Goal: Transaction & Acquisition: Download file/media

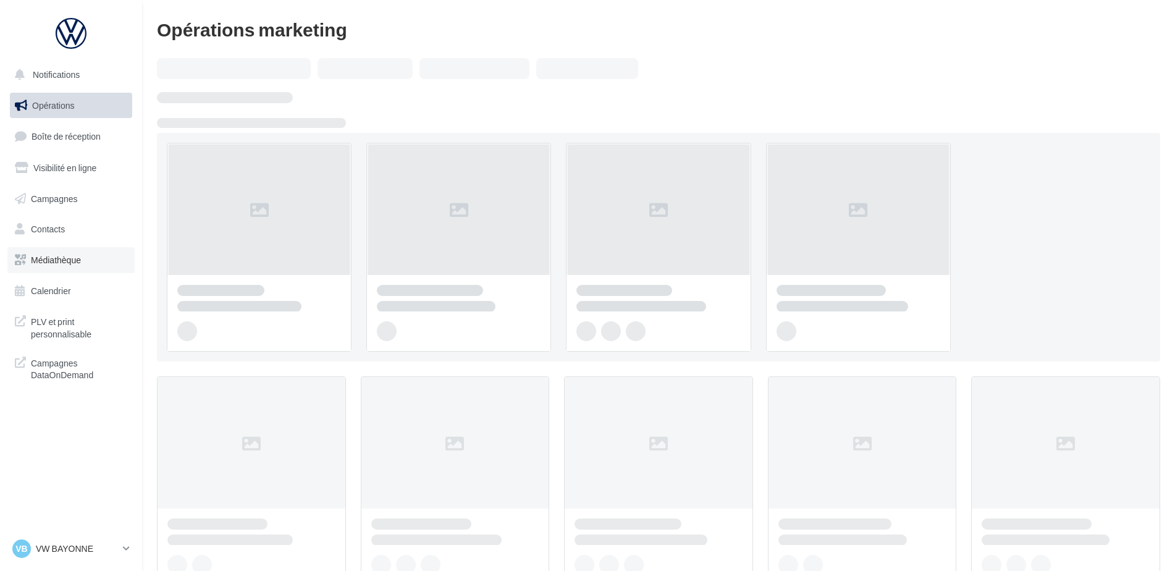
click at [37, 266] on link "Médiathèque" at bounding box center [70, 260] width 127 height 26
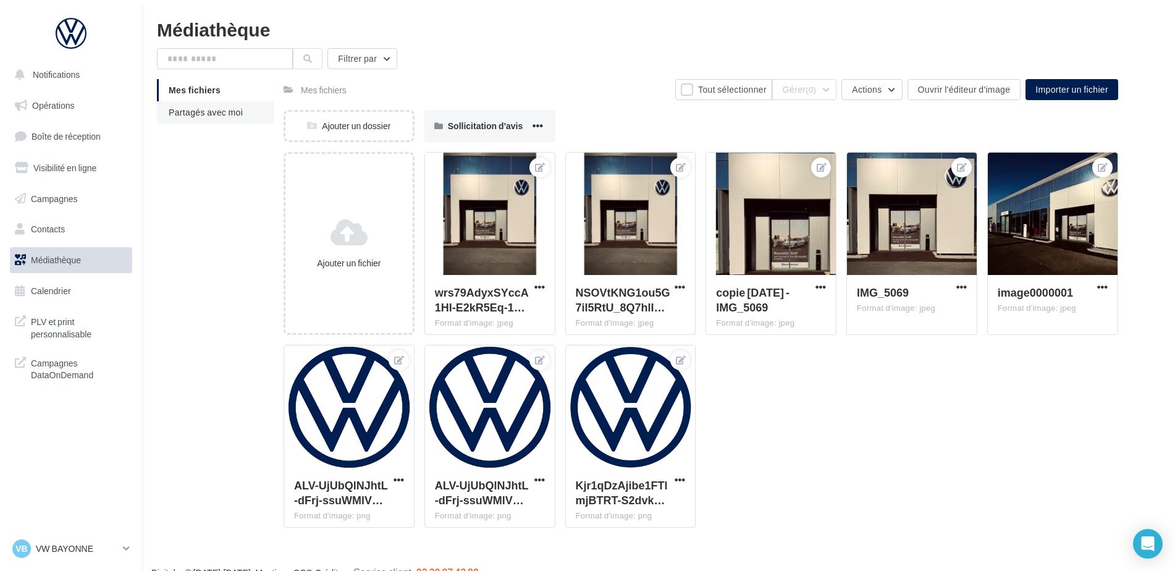
click at [202, 119] on li "Partagés avec moi" at bounding box center [215, 112] width 117 height 22
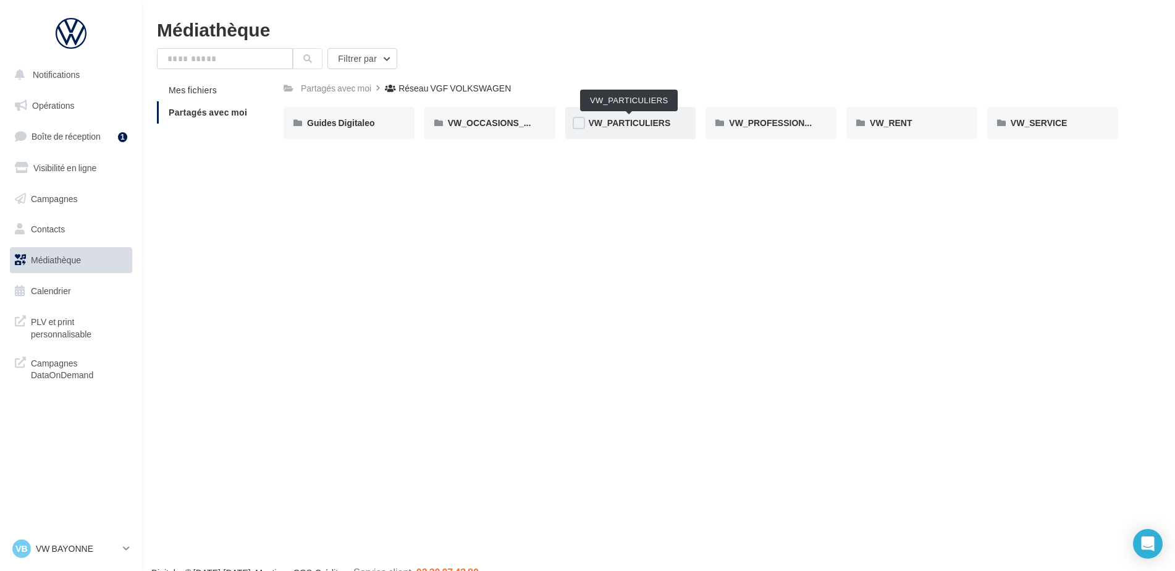
click at [652, 125] on span "VW_PARTICULIERS" at bounding box center [630, 122] width 82 height 11
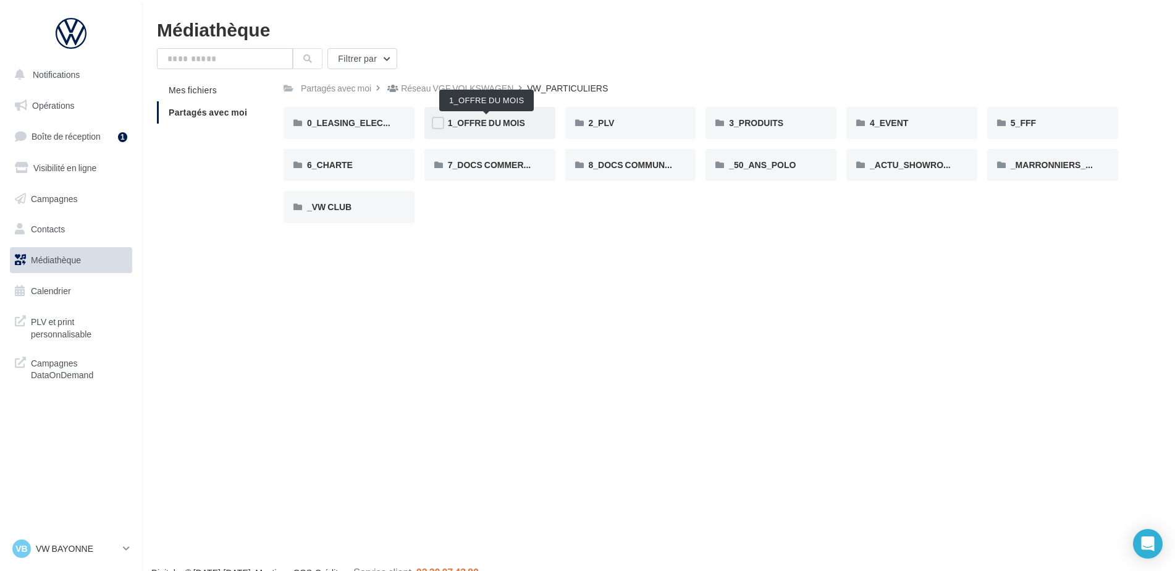
click at [515, 123] on span "1_OFFRE DU MOIS" at bounding box center [486, 122] width 77 height 11
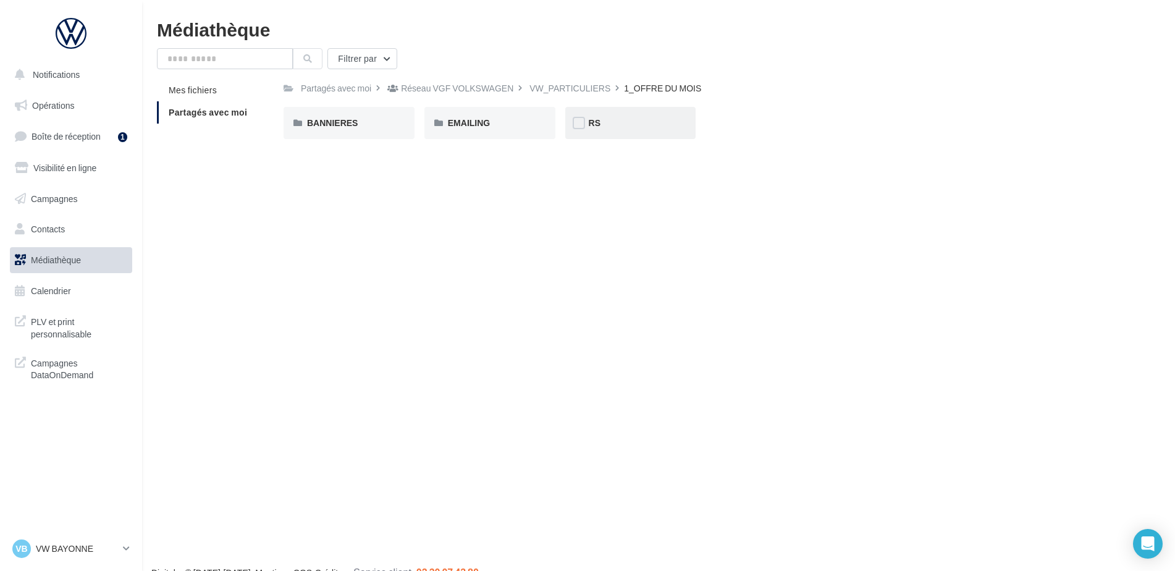
click at [606, 124] on div "RS" at bounding box center [631, 123] width 84 height 12
click at [326, 123] on span "AVEC [PERSON_NAME]" at bounding box center [356, 122] width 98 height 11
click at [326, 123] on div "ID.3" at bounding box center [349, 123] width 84 height 12
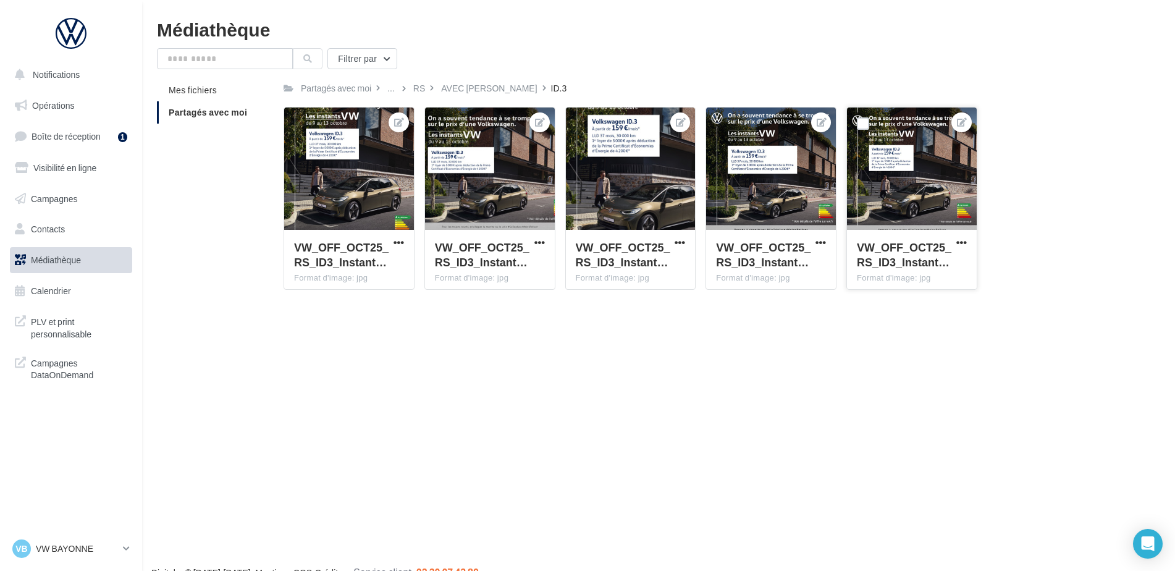
click at [961, 250] on div "VW_OFF_OCT25_RS_ID3_Instant…" at bounding box center [912, 256] width 110 height 33
click at [959, 245] on span "button" at bounding box center [961, 242] width 11 height 11
click at [914, 289] on button "Télécharger" at bounding box center [906, 299] width 127 height 32
click at [1013, 340] on div "Notifications Opérations Boîte de réception 1 Visibilité en ligne Campagnes Con…" at bounding box center [587, 305] width 1175 height 571
click at [450, 90] on div "AVEC [PERSON_NAME]" at bounding box center [489, 88] width 96 height 12
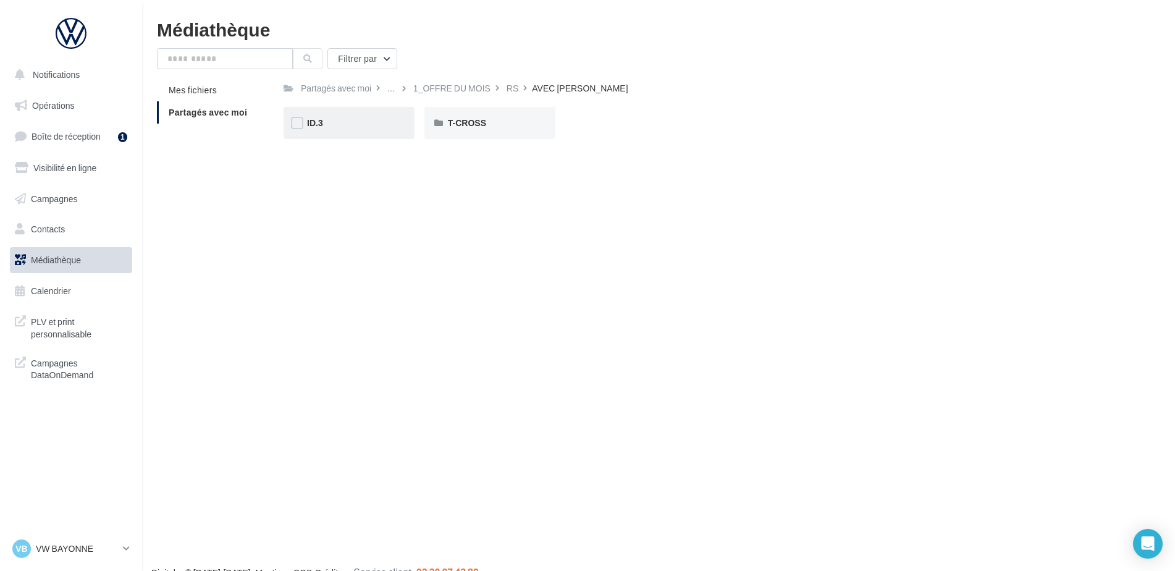
click at [365, 133] on div "ID.3" at bounding box center [349, 123] width 131 height 32
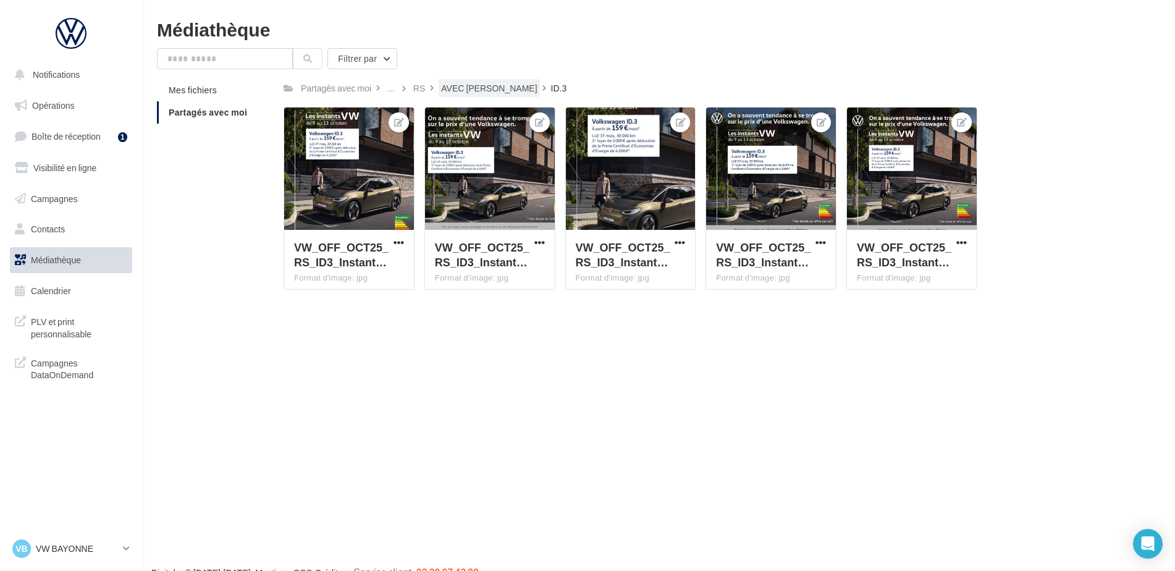
click at [465, 93] on div "AVEC [PERSON_NAME]" at bounding box center [489, 88] width 96 height 12
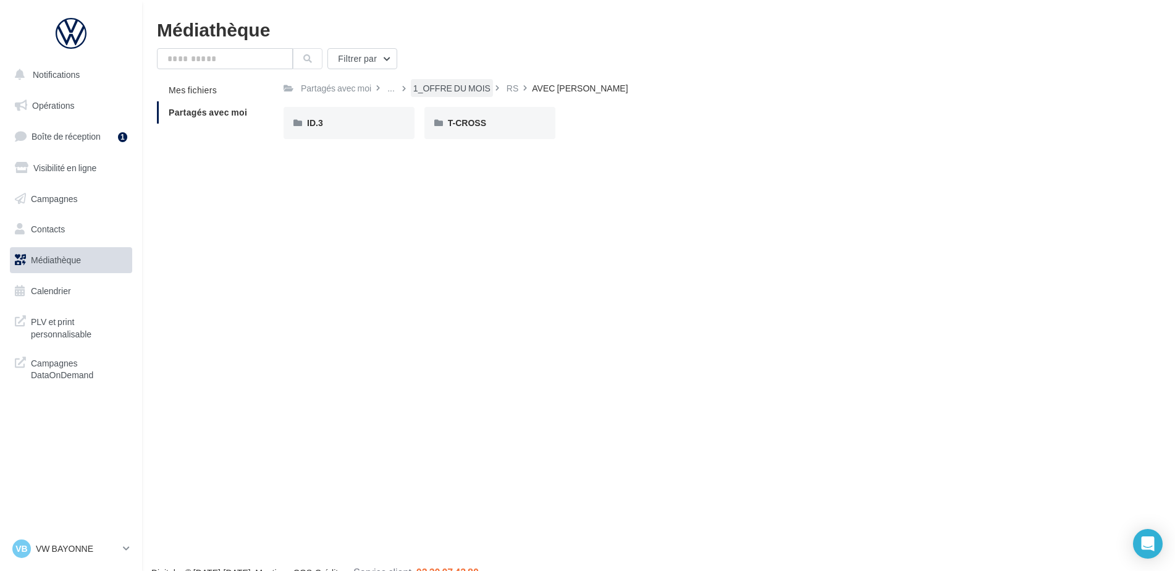
click at [419, 89] on div "1_OFFRE DU MOIS" at bounding box center [451, 88] width 77 height 12
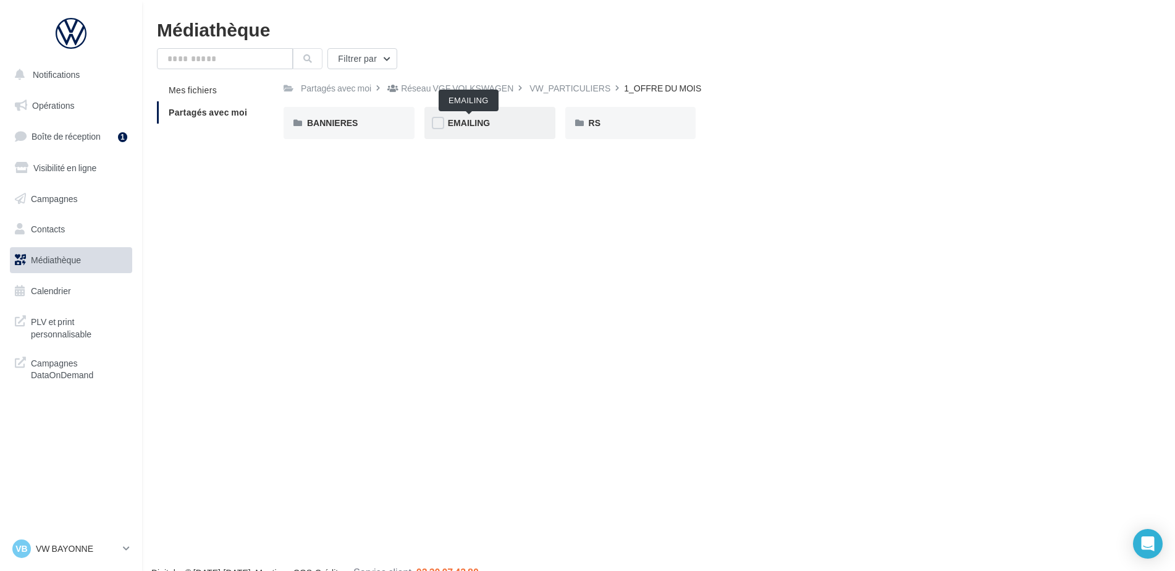
click at [463, 126] on span "EMAILING" at bounding box center [469, 122] width 42 height 11
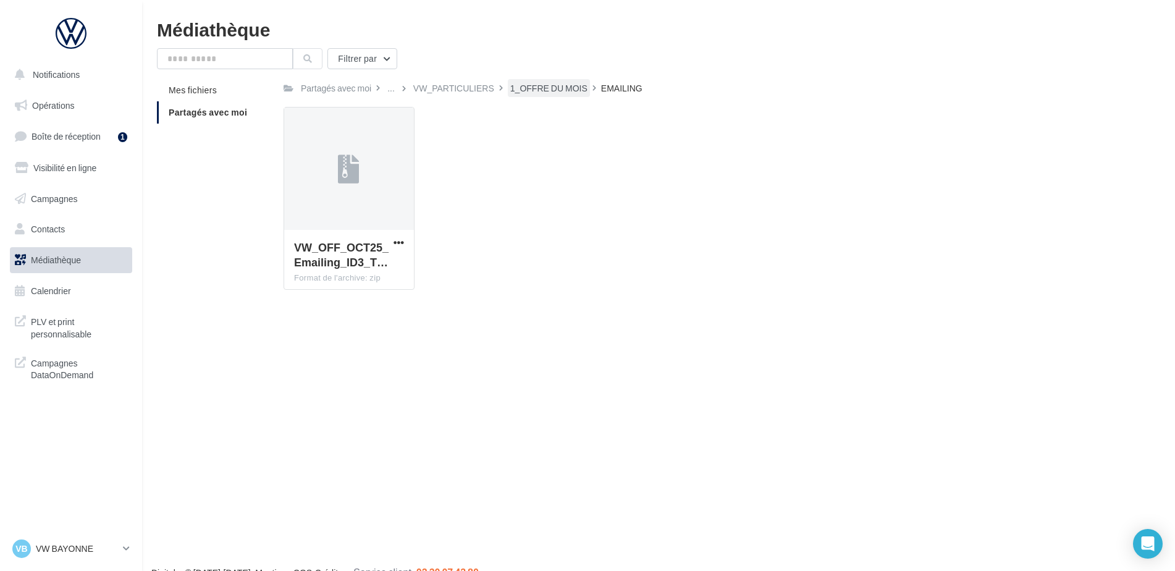
click at [556, 91] on div "1_OFFRE DU MOIS" at bounding box center [548, 88] width 77 height 12
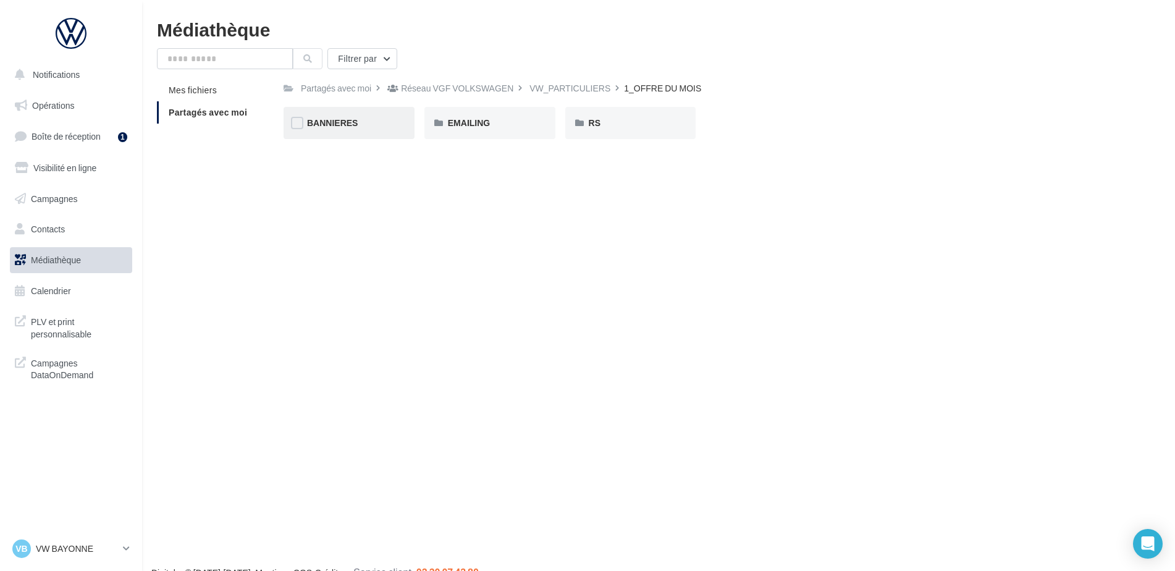
click at [377, 119] on div "BANNIERES" at bounding box center [349, 123] width 84 height 12
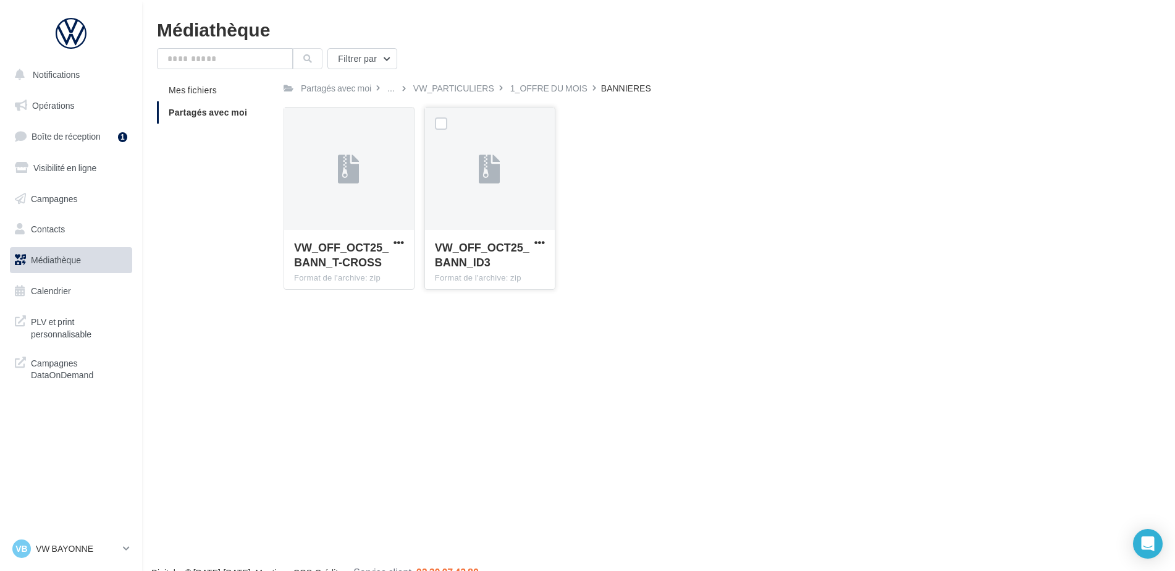
click at [472, 256] on span "VW_OFF_OCT25_BANN_ID3" at bounding box center [482, 254] width 95 height 28
click at [532, 239] on button "button" at bounding box center [539, 243] width 15 height 12
click at [499, 276] on button "Télécharger" at bounding box center [486, 267] width 124 height 32
click at [737, 287] on div "VW_OFF_OCT25_BANN_T-CROSS Format de l'archive: zip VW_OFF_OCT25_BANN_T-CROSS VW…" at bounding box center [706, 203] width 845 height 193
